Goal: Task Accomplishment & Management: Use online tool/utility

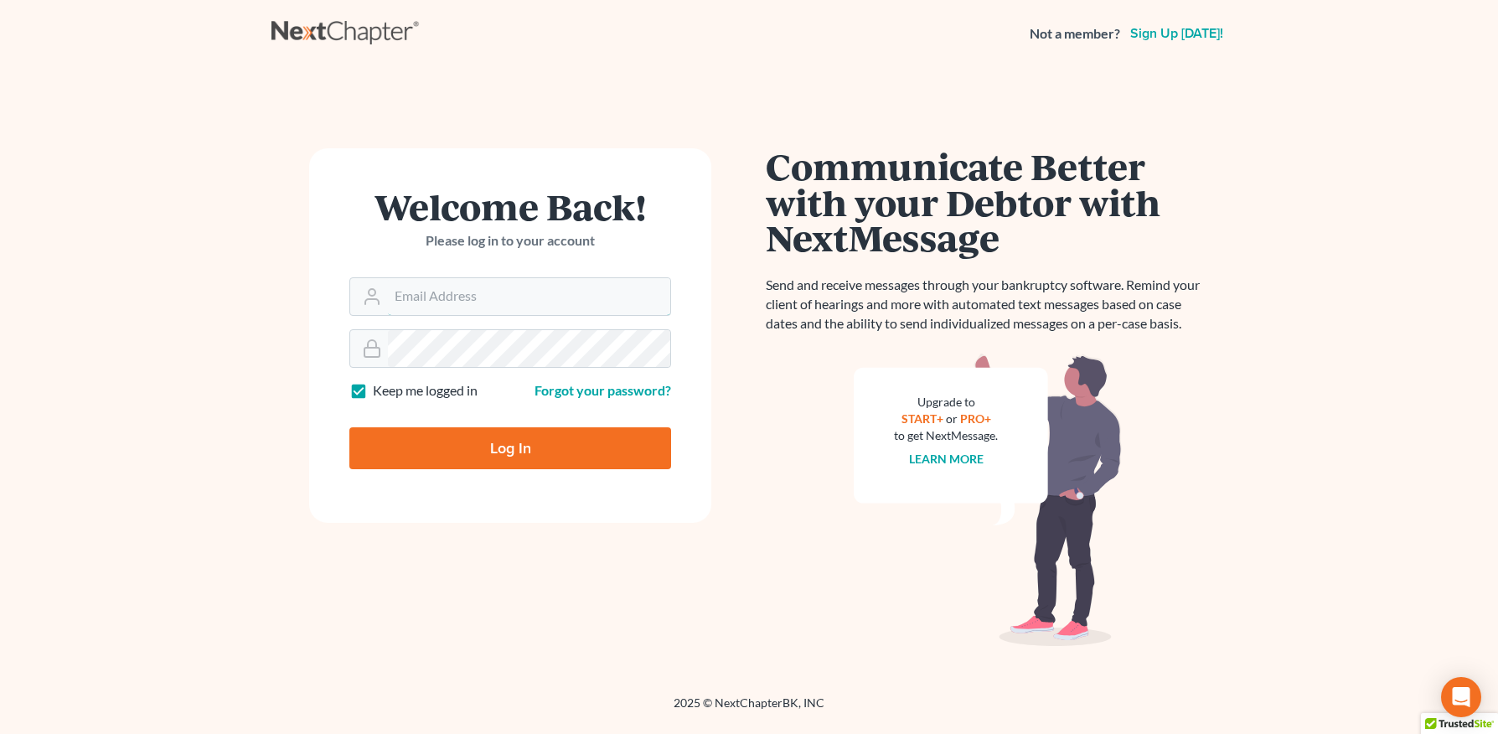
type input "[PERSON_NAME][EMAIL_ADDRESS][DOMAIN_NAME]"
click at [520, 449] on input "Log In" at bounding box center [510, 448] width 322 height 42
type input "Thinking..."
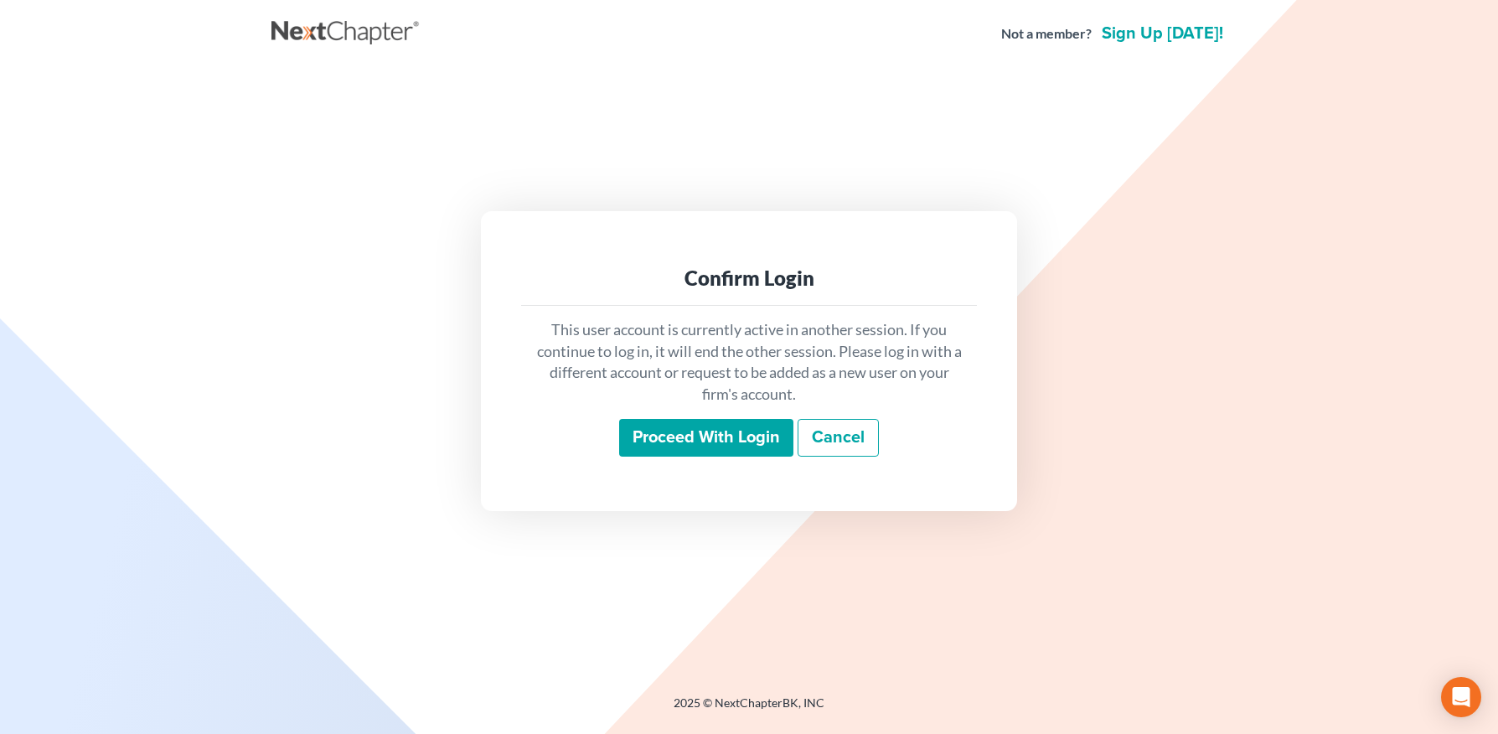
click at [712, 442] on input "Proceed with login" at bounding box center [706, 438] width 174 height 39
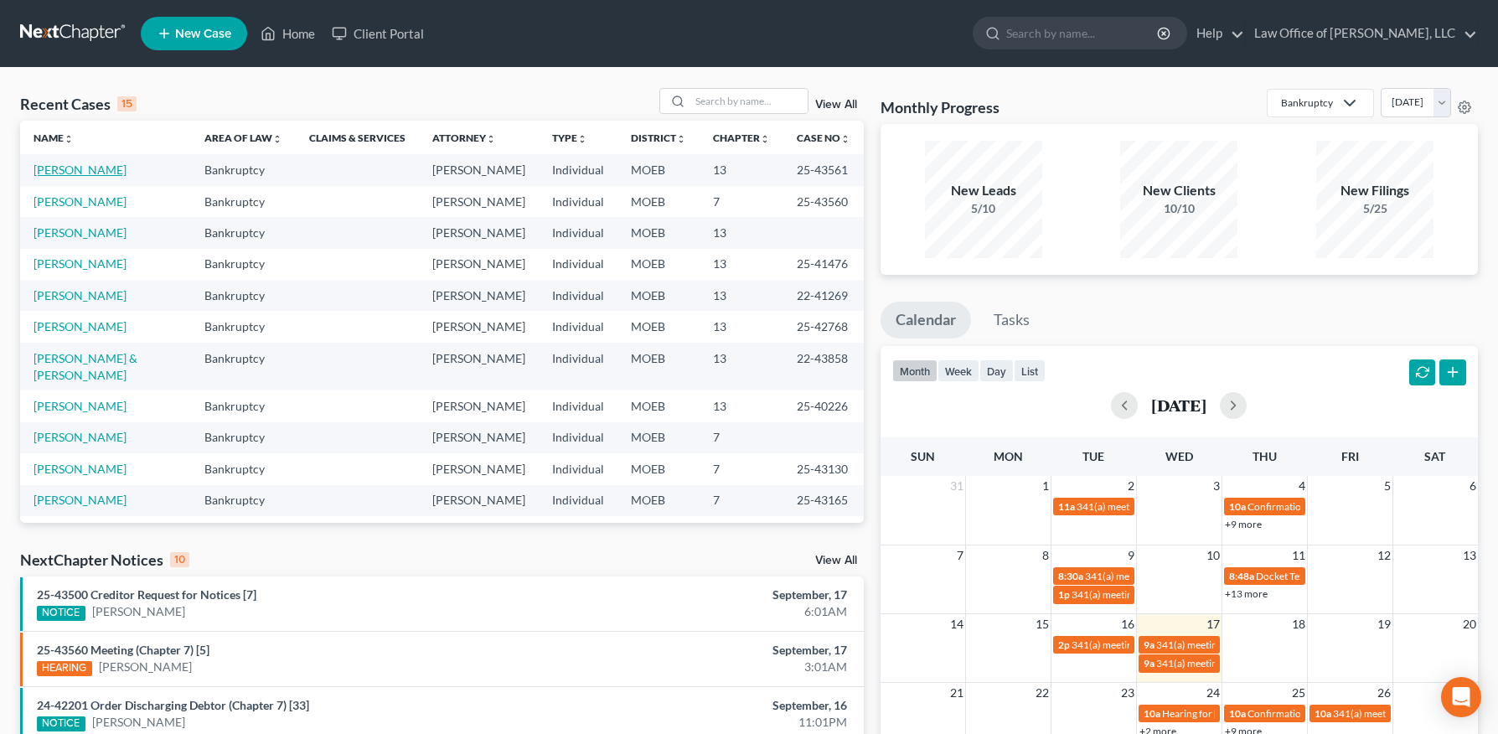
drag, startPoint x: 84, startPoint y: 167, endPoint x: 114, endPoint y: 192, distance: 39.3
click at [84, 167] on link "[PERSON_NAME]" at bounding box center [80, 170] width 93 height 14
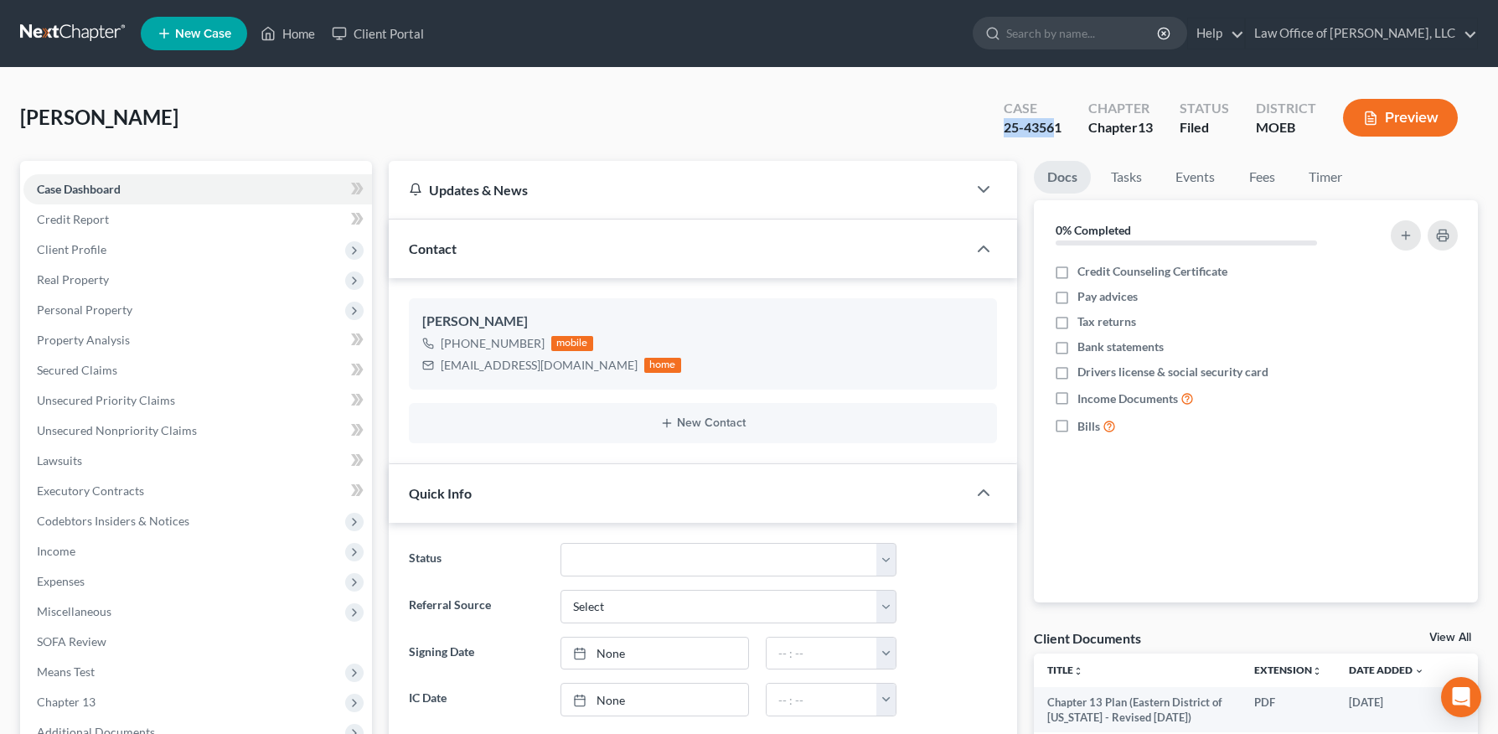
drag, startPoint x: 1058, startPoint y: 122, endPoint x: 1088, endPoint y: 125, distance: 30.3
click at [1000, 126] on div "Case 25-43561" at bounding box center [1033, 119] width 85 height 49
drag, startPoint x: 1088, startPoint y: 125, endPoint x: 1074, endPoint y: 127, distance: 13.5
click at [1087, 125] on div "Chapter Chapter 13" at bounding box center [1120, 119] width 91 height 49
drag, startPoint x: 1069, startPoint y: 127, endPoint x: 1005, endPoint y: 131, distance: 64.6
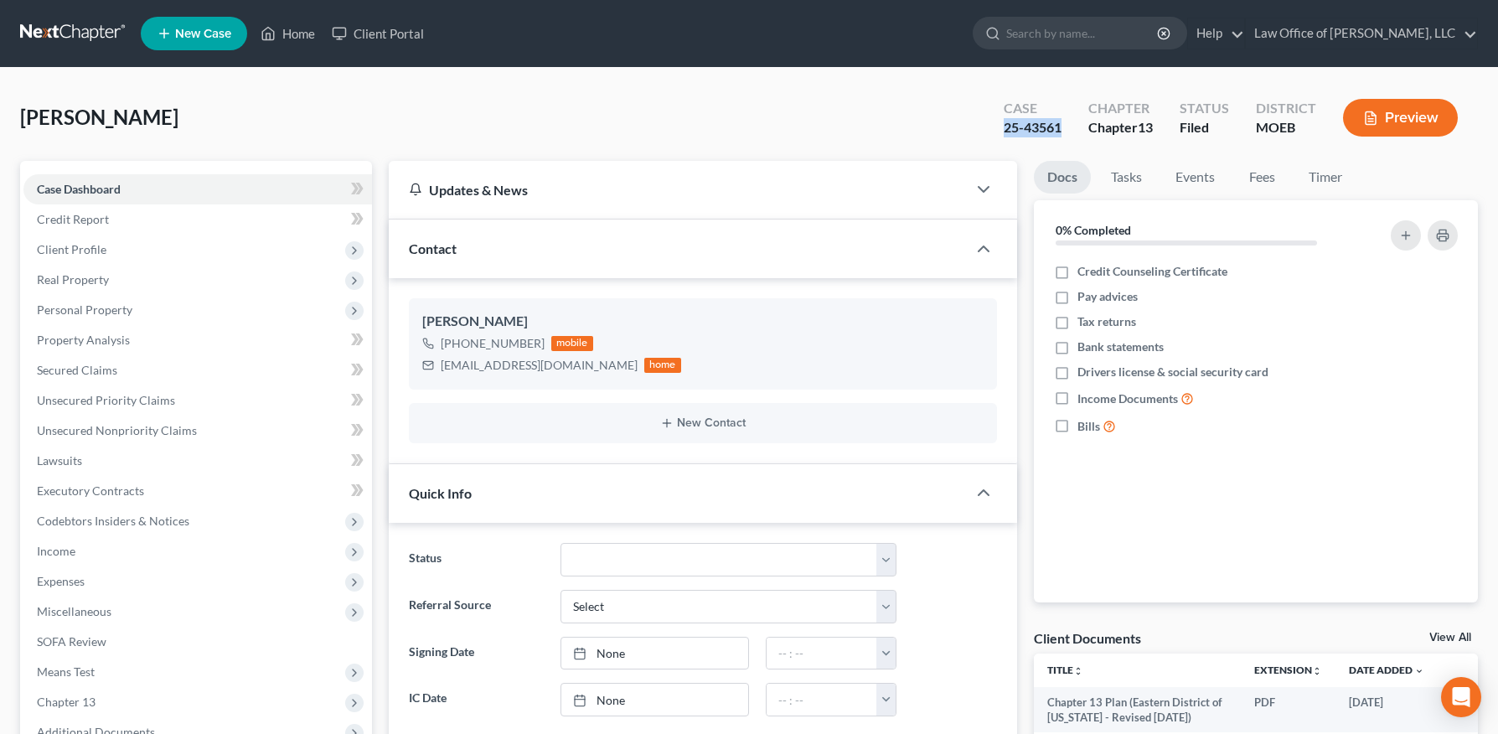
click at [1005, 131] on div "Case 25-43561" at bounding box center [1033, 119] width 85 height 49
copy div "25-43561"
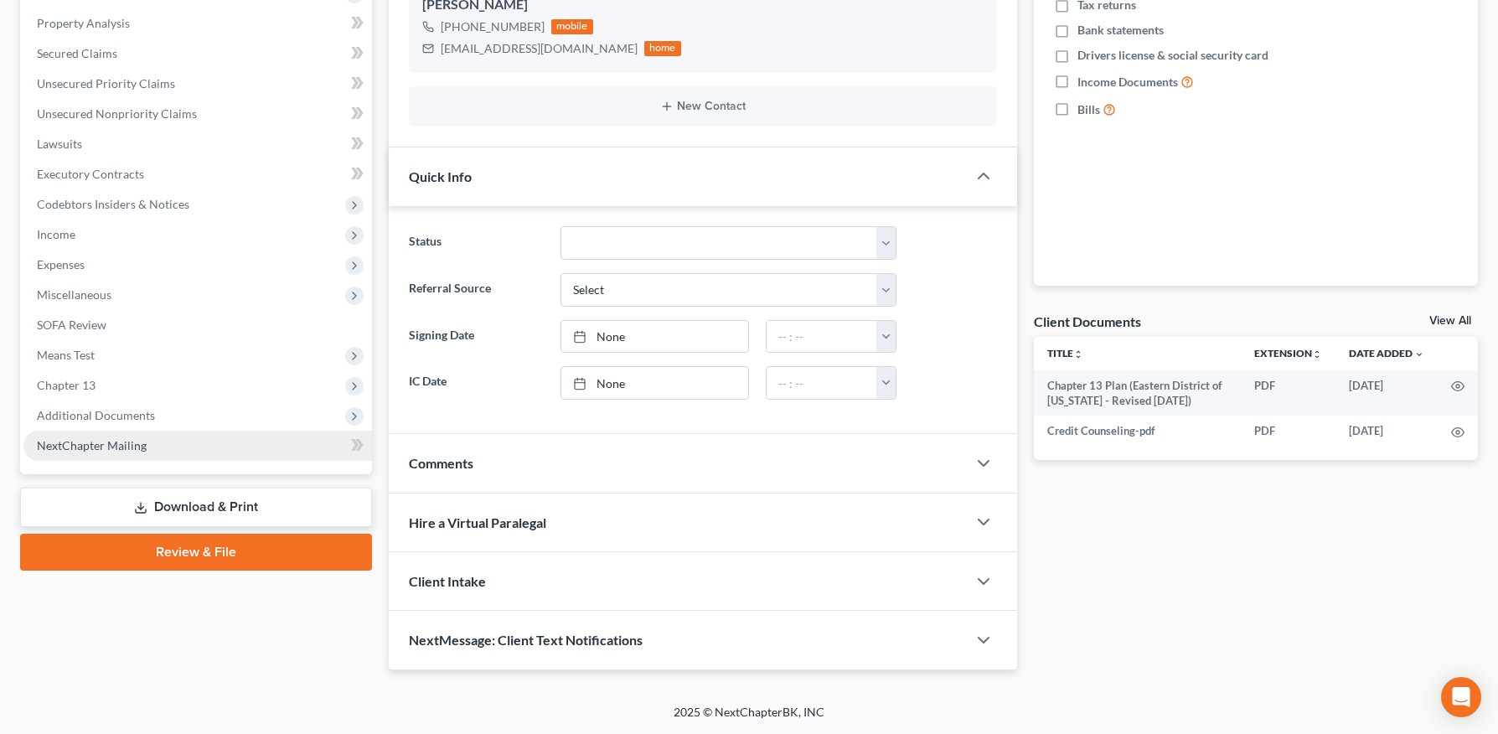
drag, startPoint x: 114, startPoint y: 422, endPoint x: 146, endPoint y: 484, distance: 70.5
click at [114, 421] on span "Additional Documents" at bounding box center [96, 415] width 118 height 14
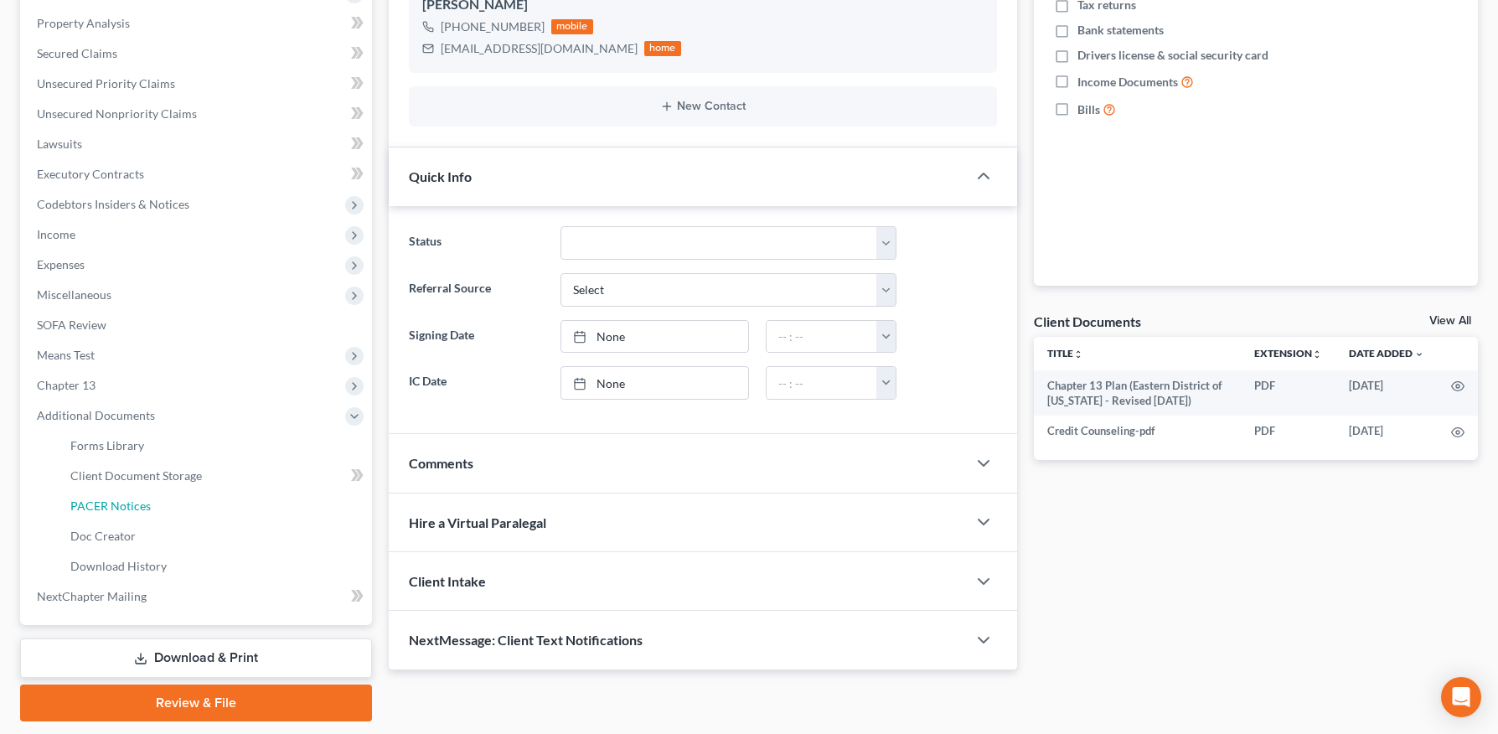
drag, startPoint x: 147, startPoint y: 513, endPoint x: 794, endPoint y: 305, distance: 680.3
click at [147, 513] on link "PACER Notices" at bounding box center [214, 506] width 315 height 30
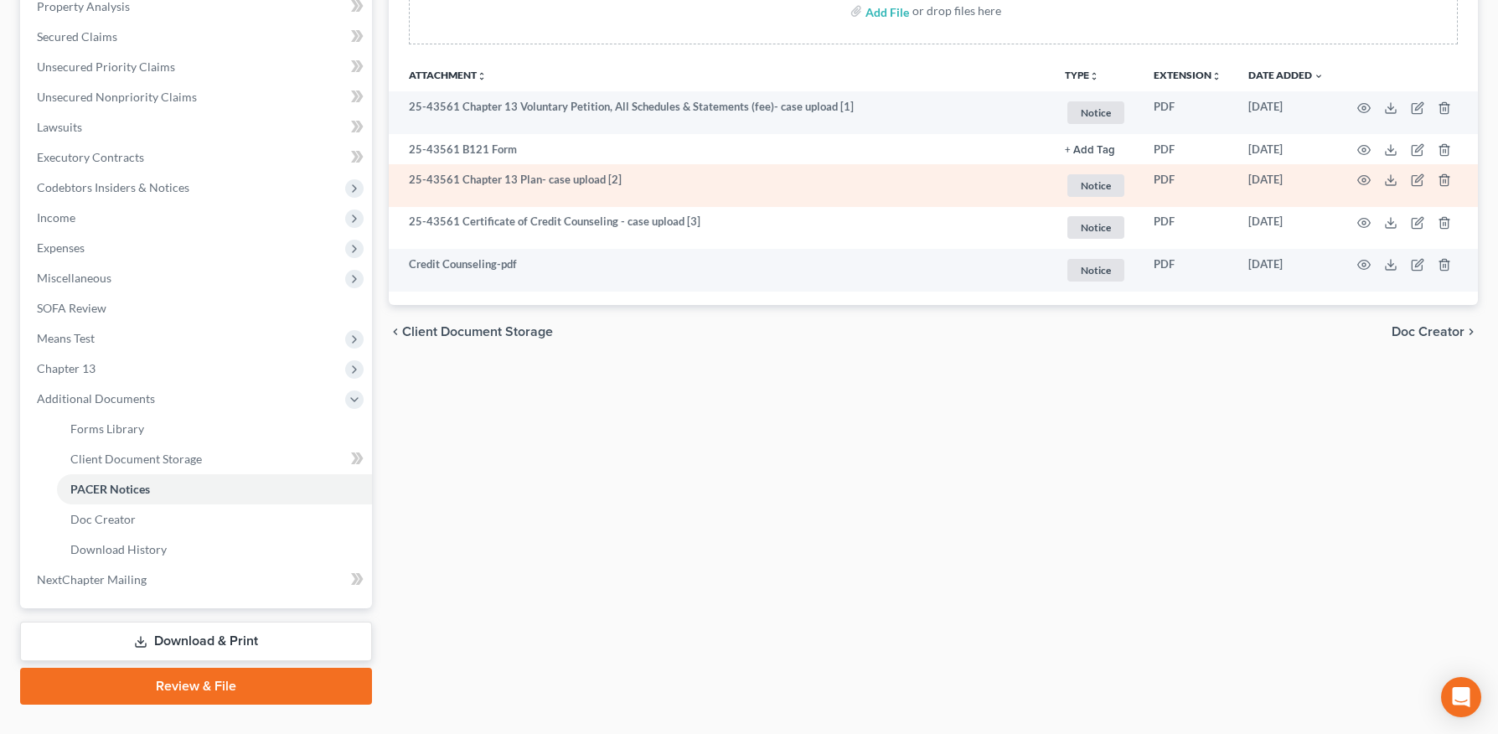
scroll to position [329, 0]
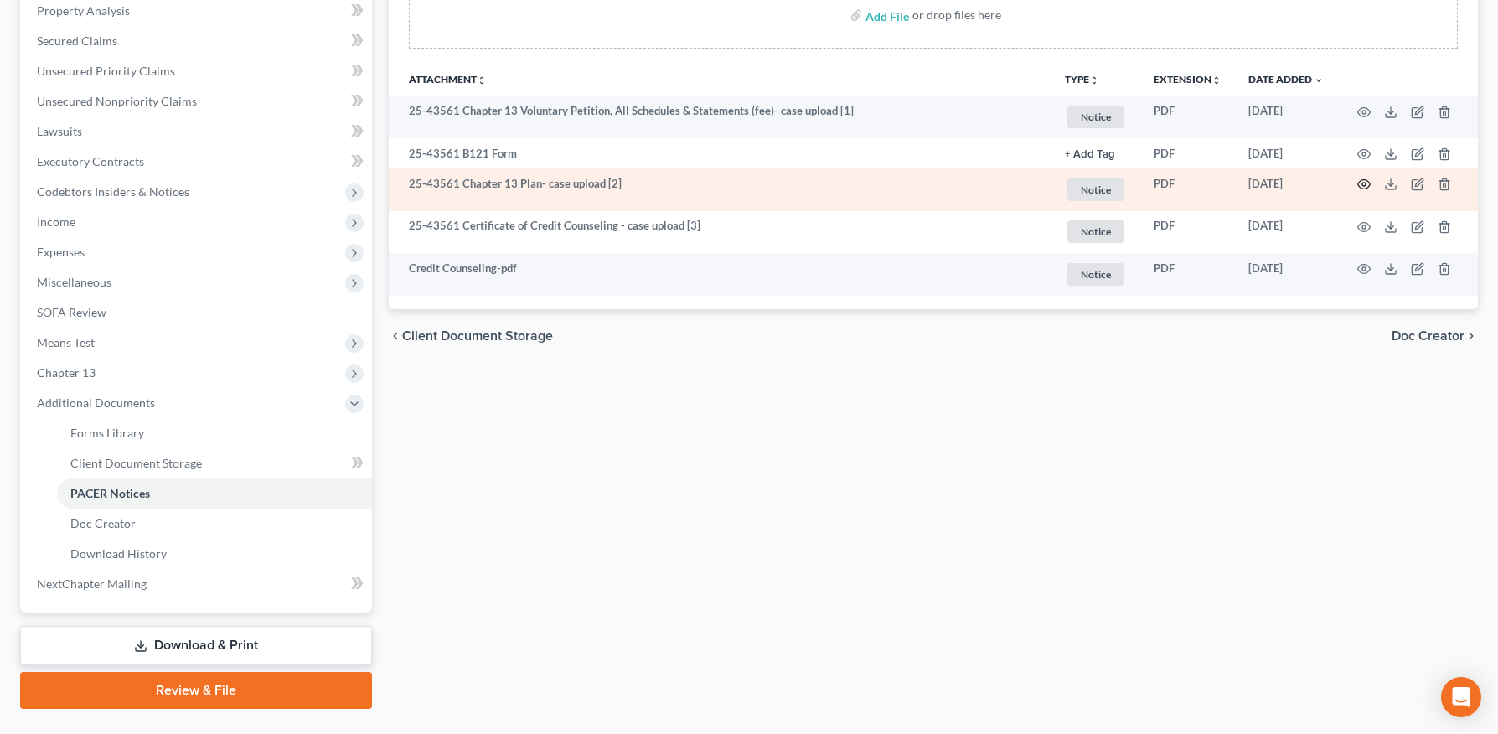
click at [1363, 183] on circle "button" at bounding box center [1364, 184] width 3 height 3
